Goal: Task Accomplishment & Management: Complete application form

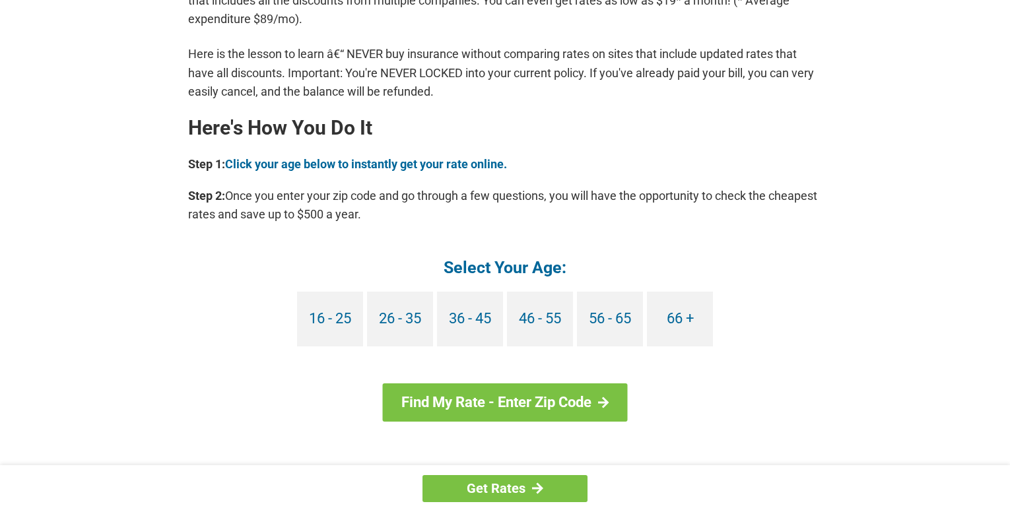
scroll to position [1122, 0]
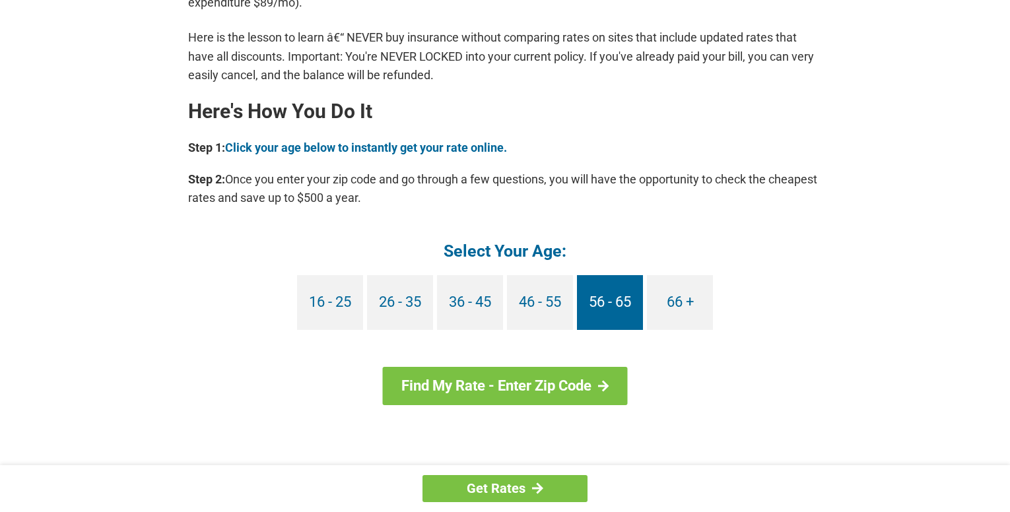
click at [622, 303] on link "56 - 65" at bounding box center [610, 302] width 66 height 55
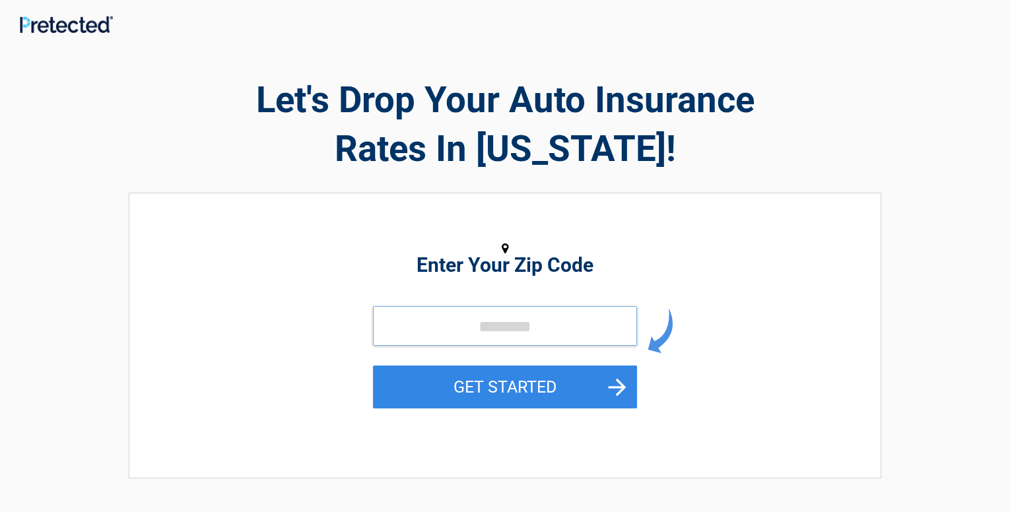
click at [447, 323] on input "tel" at bounding box center [505, 326] width 264 height 40
type input "*****"
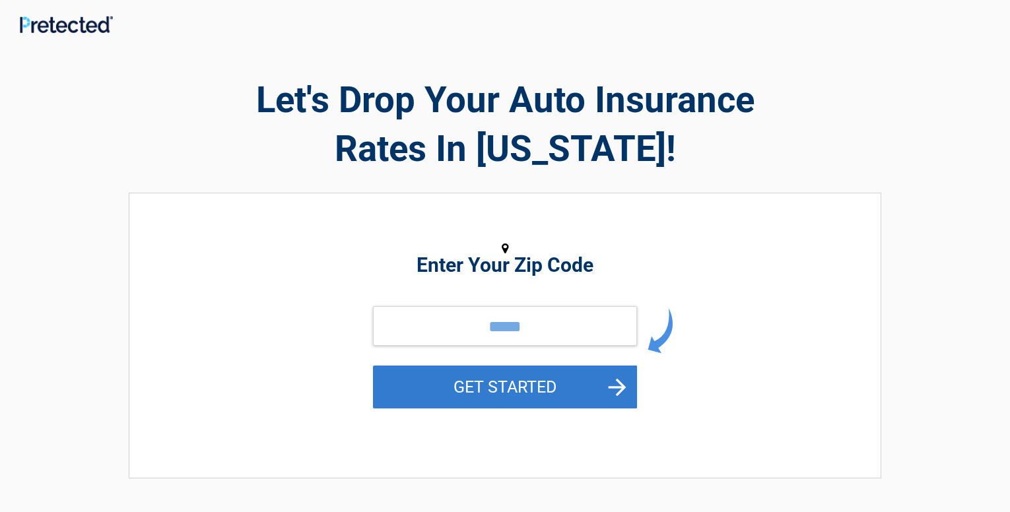
click at [504, 384] on button "GET STARTED" at bounding box center [505, 387] width 264 height 43
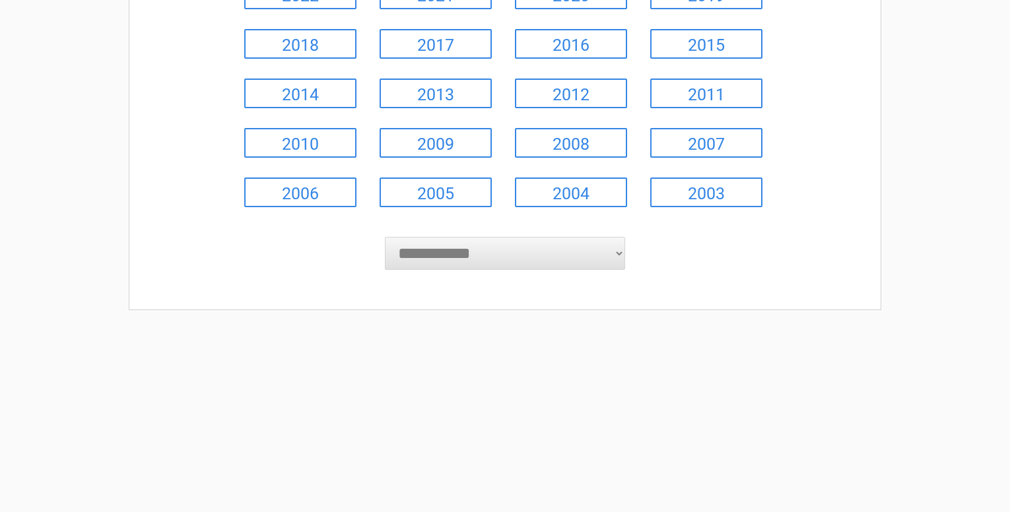
scroll to position [19, 0]
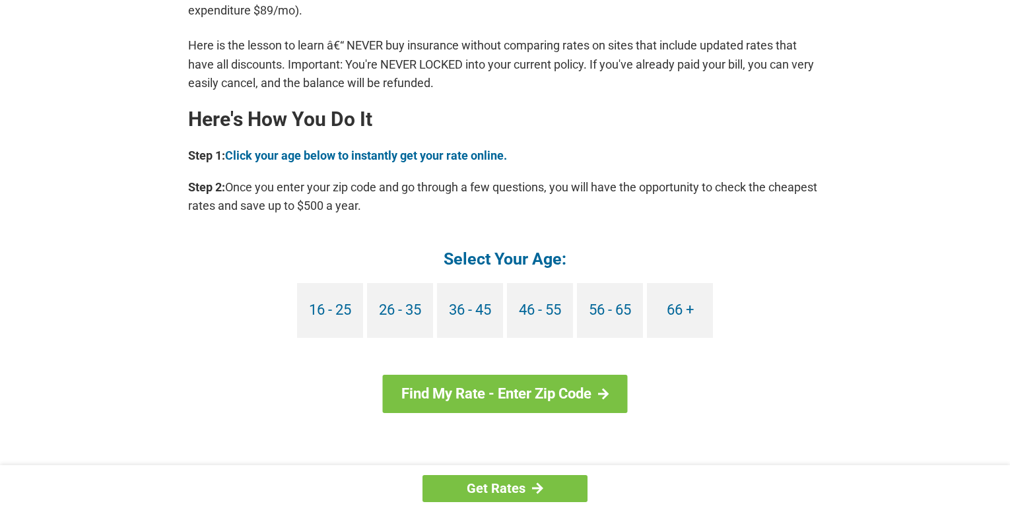
scroll to position [1320, 0]
